Goal: Task Accomplishment & Management: Use online tool/utility

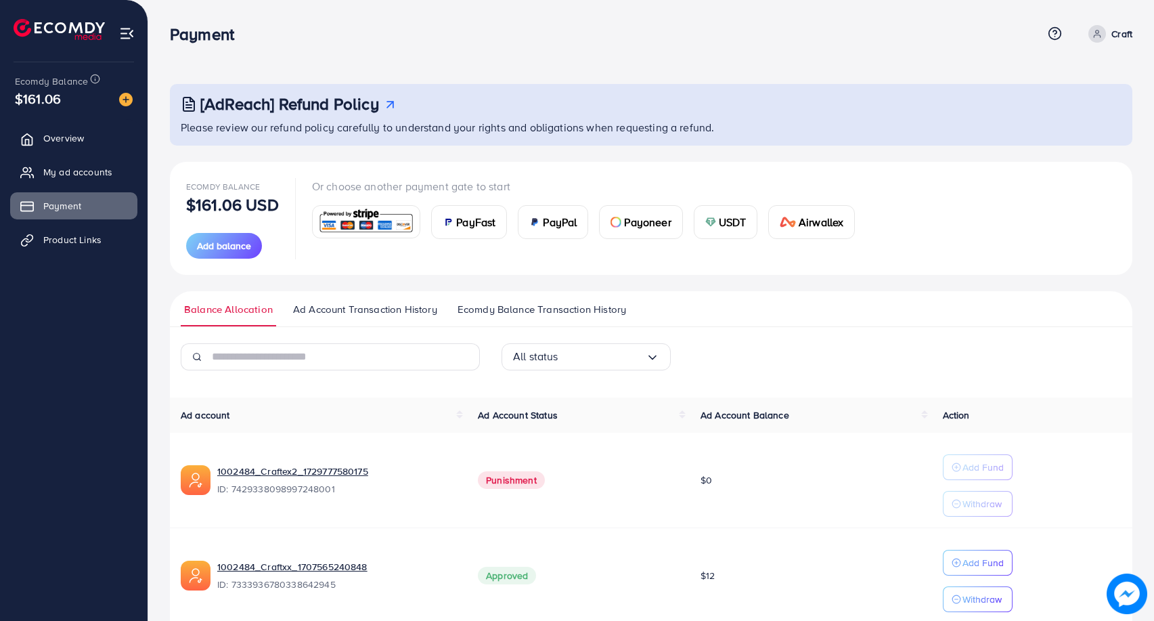
scroll to position [58, 0]
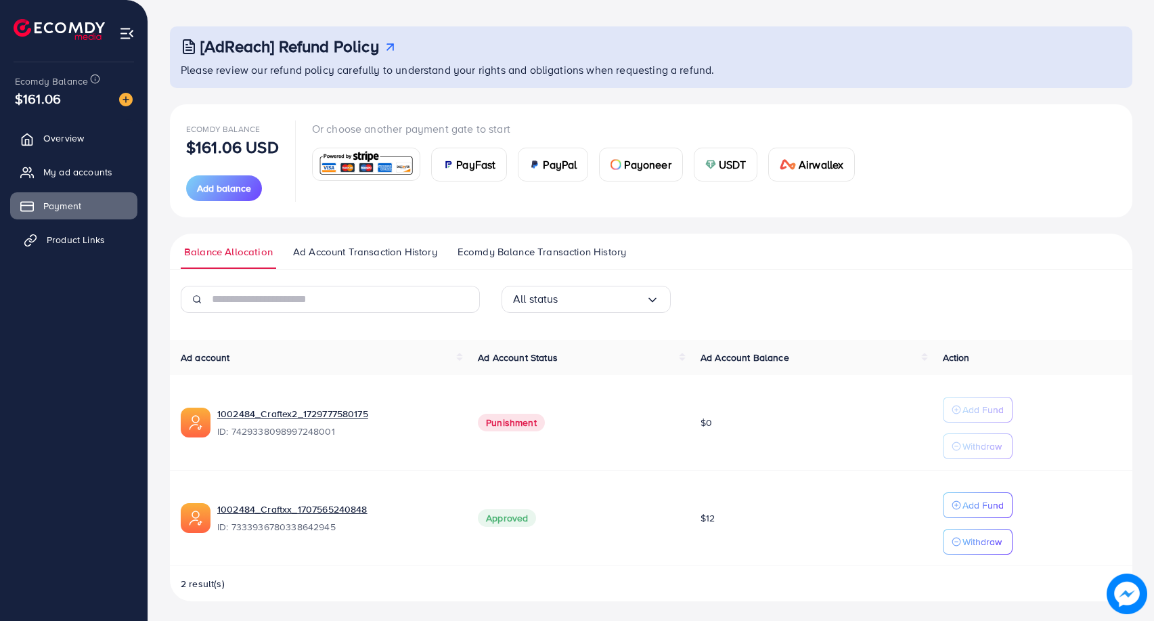
click at [76, 240] on span "Product Links" at bounding box center [76, 240] width 58 height 14
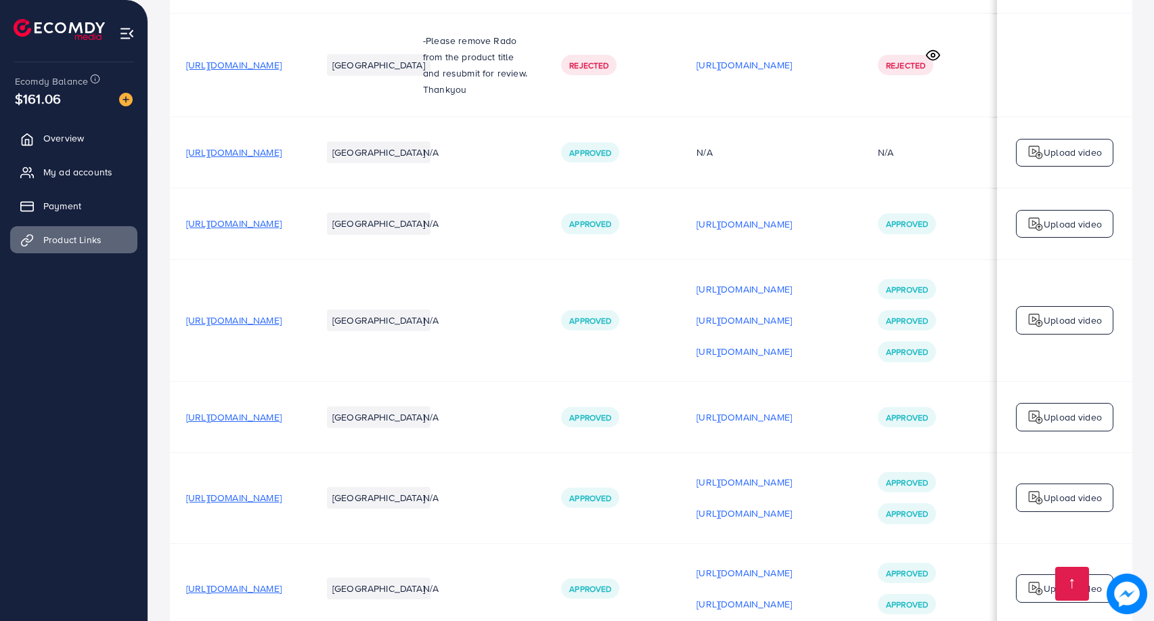
scroll to position [0, 113]
click at [786, 564] on p "[URL][DOMAIN_NAME]" at bounding box center [743, 572] width 95 height 16
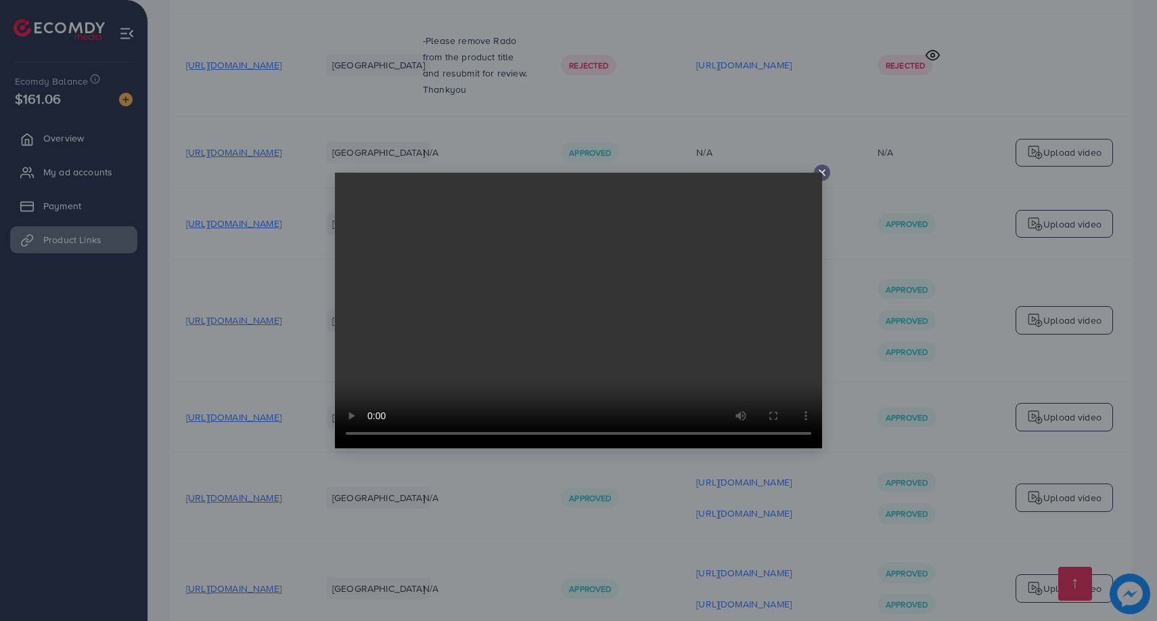
click at [818, 175] on video at bounding box center [578, 310] width 487 height 275
click at [820, 174] on video at bounding box center [578, 310] width 487 height 275
click at [822, 173] on video at bounding box center [578, 310] width 487 height 275
click at [826, 173] on icon at bounding box center [822, 172] width 11 height 11
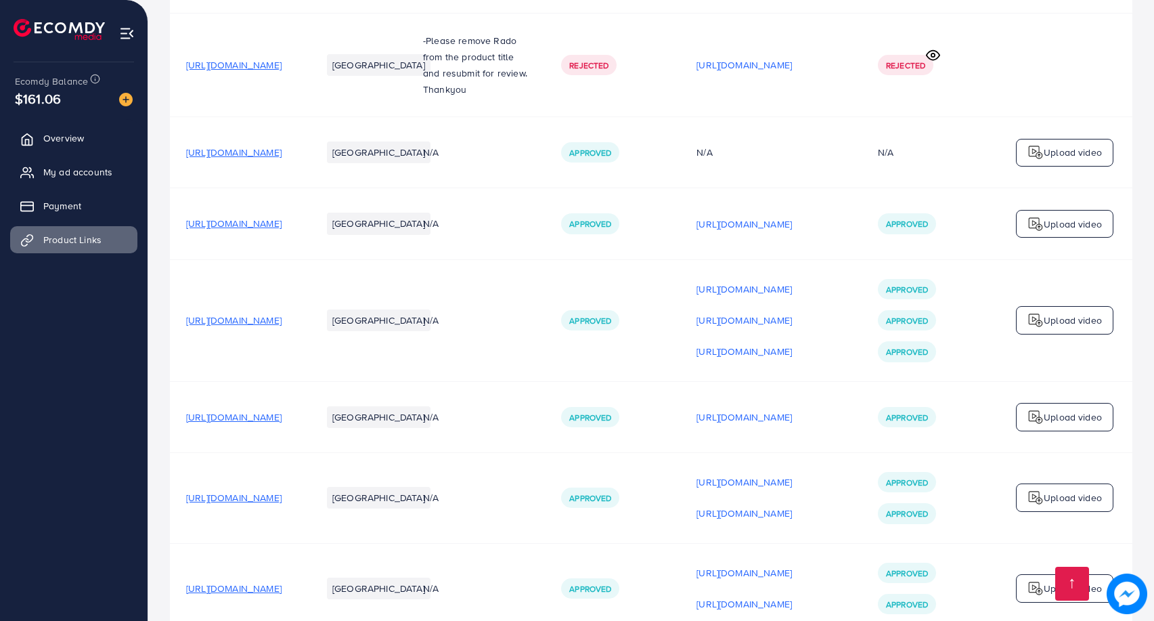
scroll to position [0, 110]
click at [1046, 574] on div "Upload video" at bounding box center [1064, 588] width 97 height 28
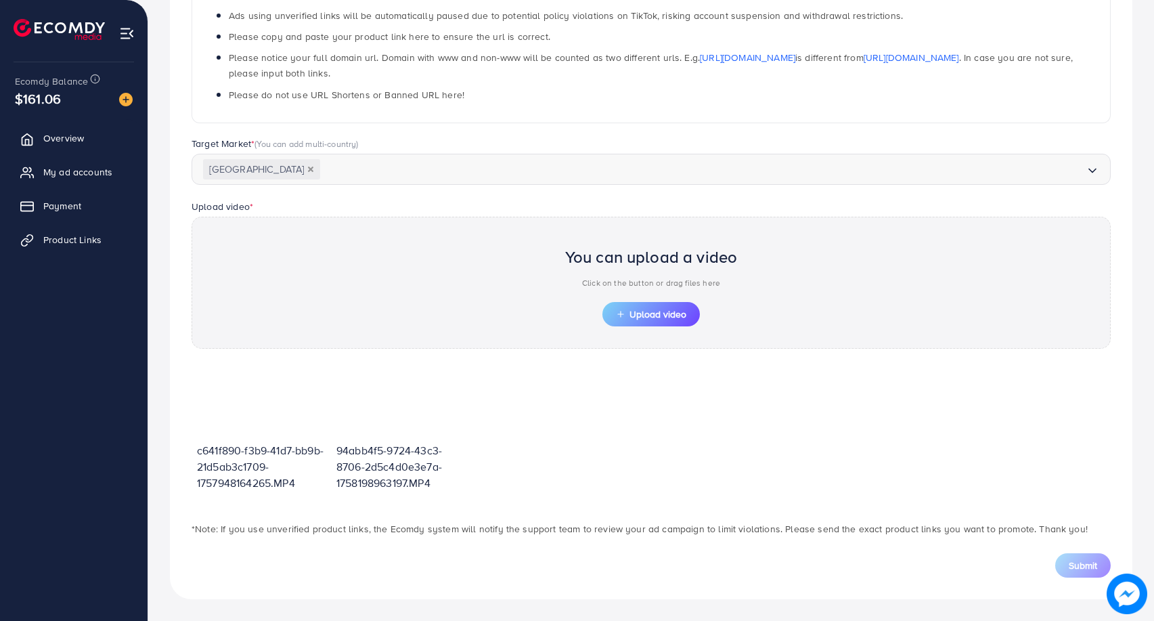
scroll to position [252, 0]
click at [646, 309] on span "Upload video" at bounding box center [651, 313] width 70 height 9
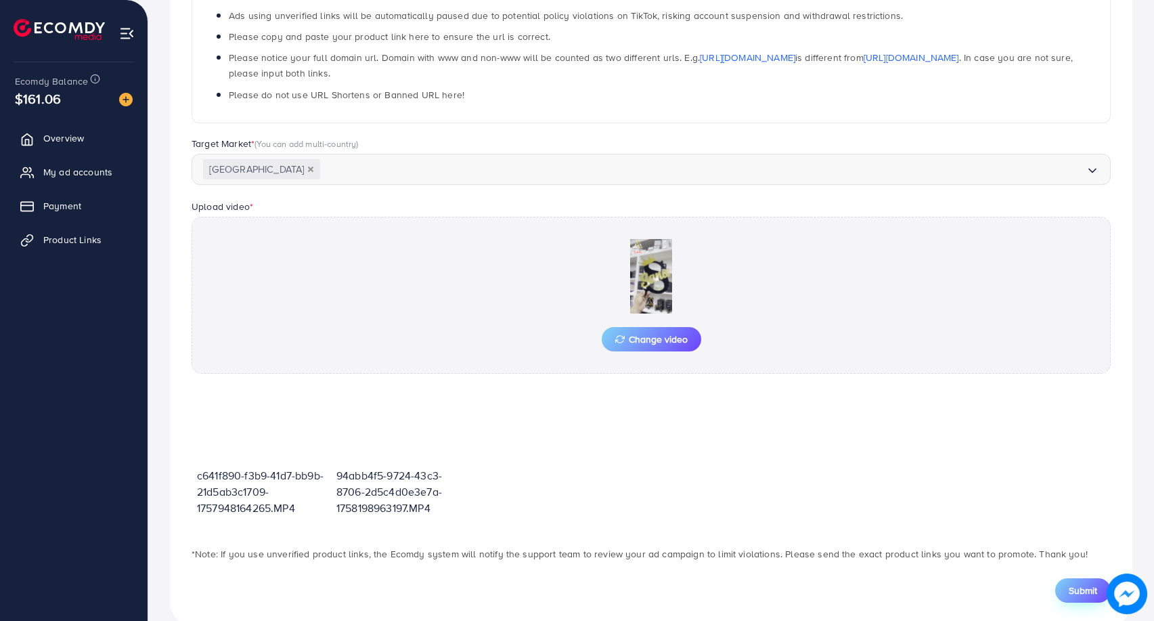
click at [1085, 585] on span "Submit" at bounding box center [1083, 590] width 28 height 14
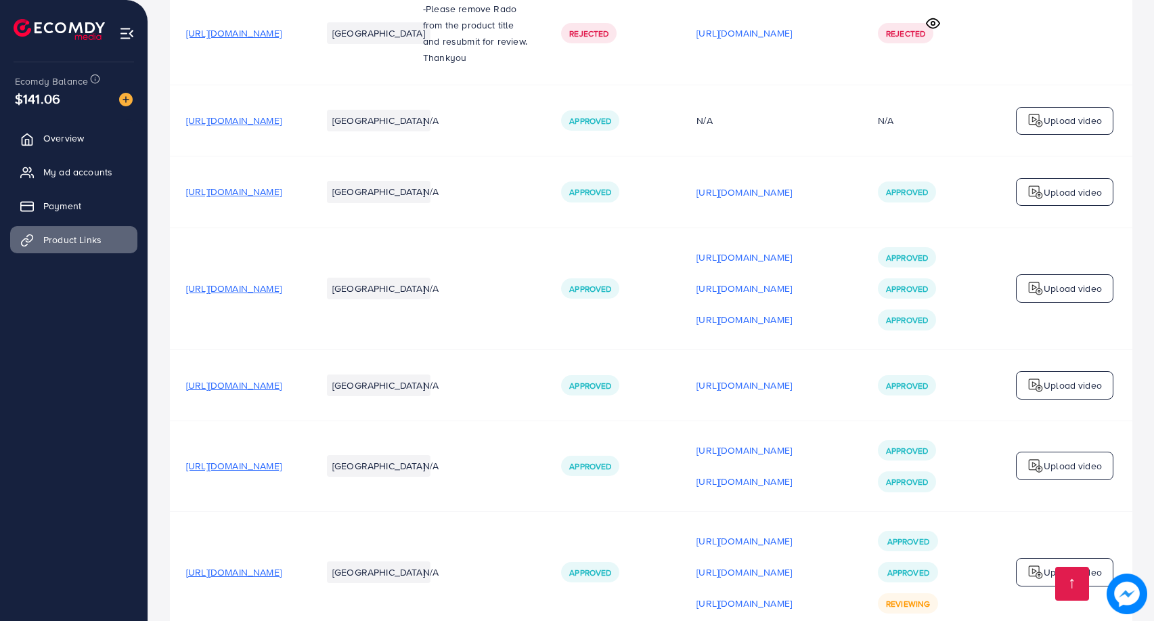
scroll to position [0, 113]
click at [1061, 564] on p "Upload video" at bounding box center [1073, 572] width 58 height 16
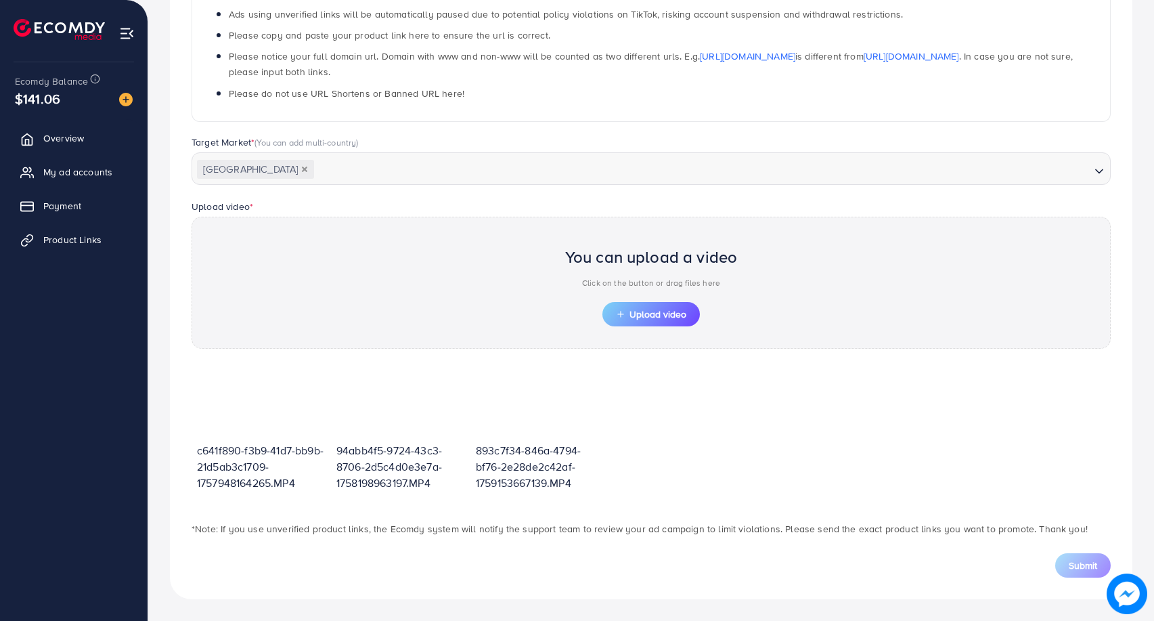
scroll to position [254, 0]
click at [654, 324] on button "Upload video" at bounding box center [650, 314] width 97 height 24
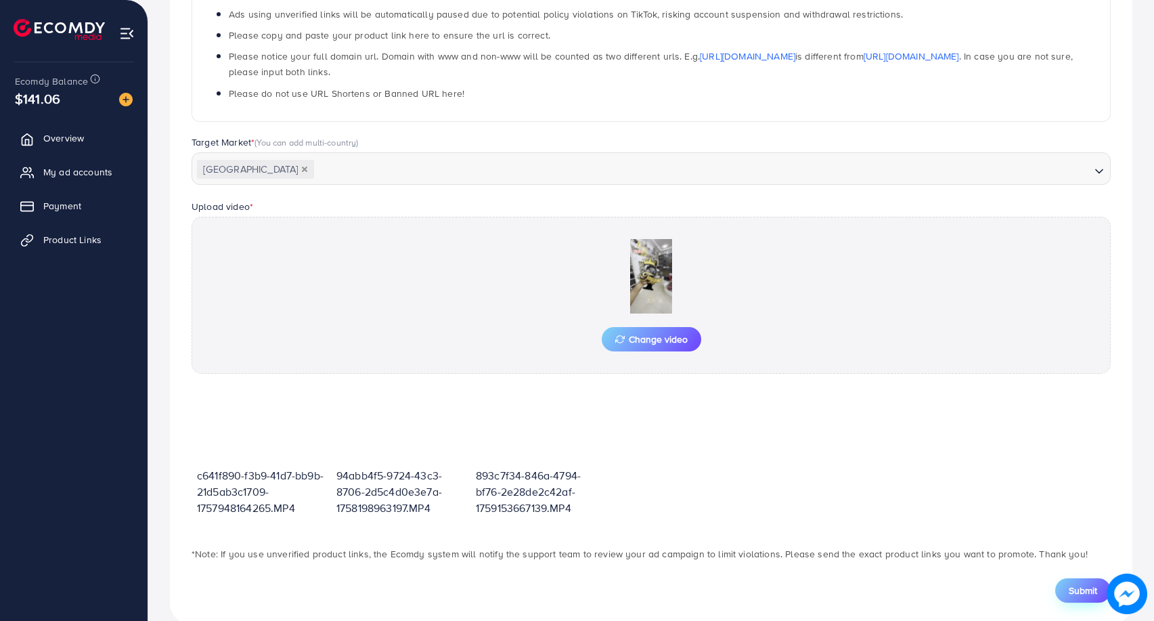
click at [1063, 588] on button "Submit" at bounding box center [1082, 590] width 55 height 24
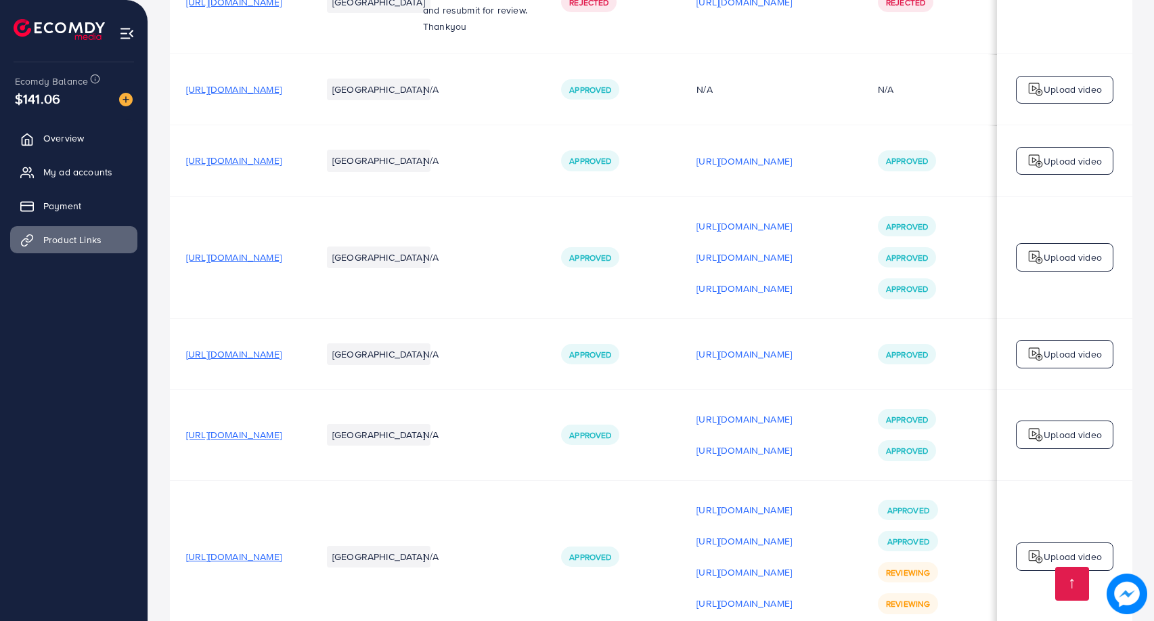
scroll to position [0, 39]
